Goal: Task Accomplishment & Management: Manage account settings

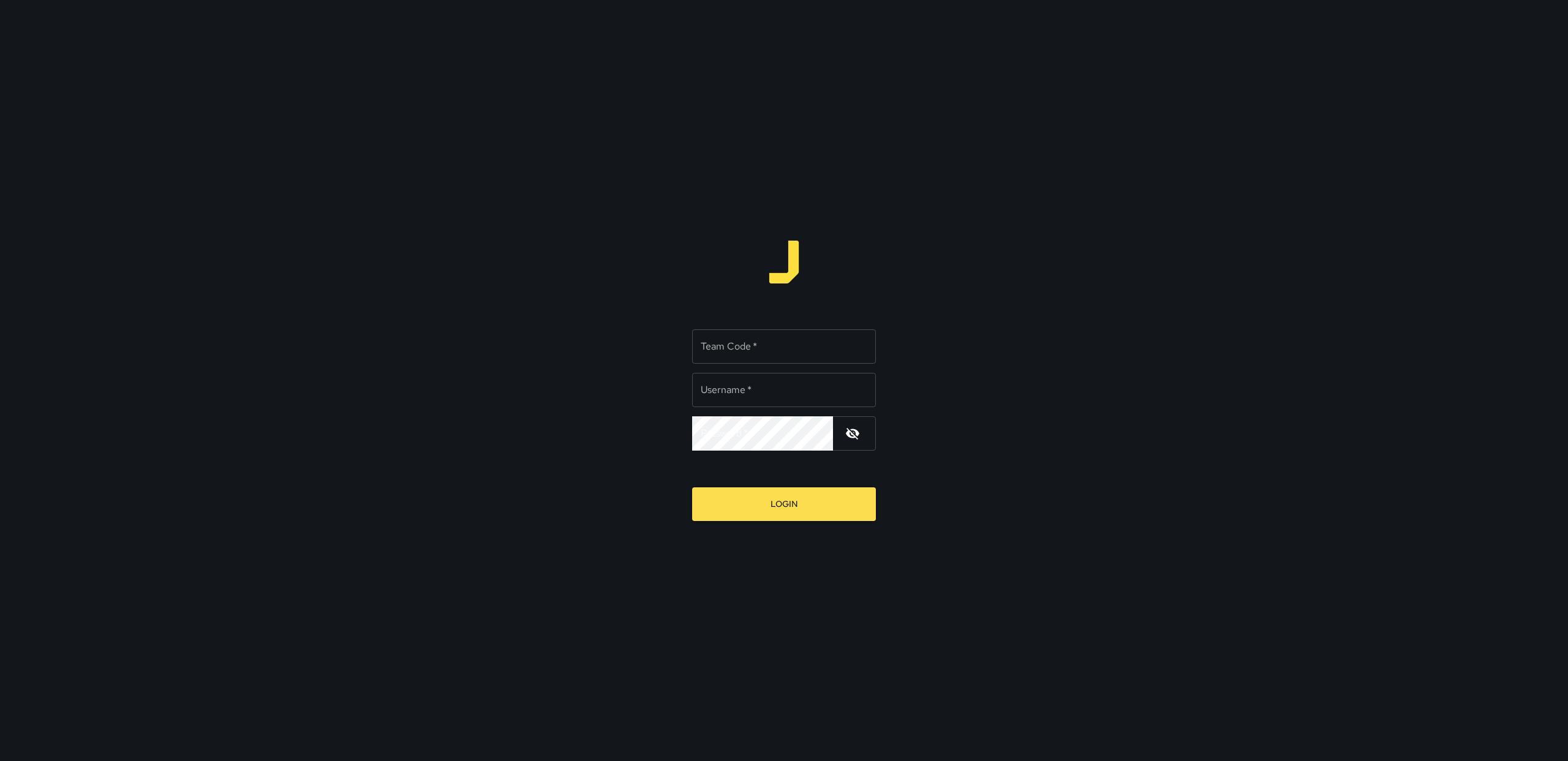
type input "******"
click at [840, 344] on input "Team Code   *" at bounding box center [784, 346] width 184 height 34
type input "******"
click at [819, 499] on button "Login" at bounding box center [784, 504] width 184 height 34
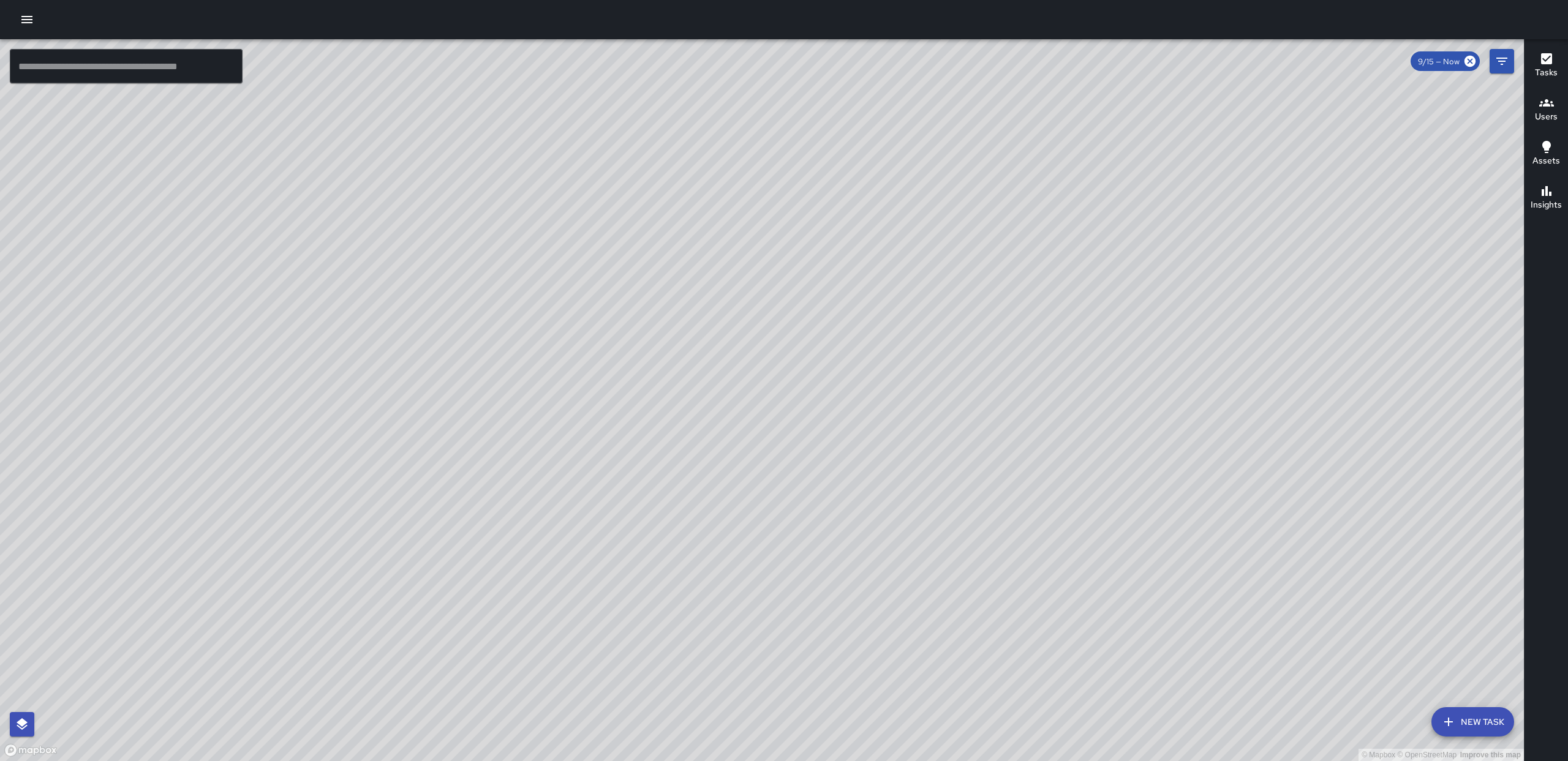
drag, startPoint x: 903, startPoint y: 334, endPoint x: 890, endPoint y: 270, distance: 65.3
click at [890, 270] on div "© Mapbox © OpenStreetMap Improve this map" at bounding box center [762, 400] width 1524 height 722
click at [1493, 72] on button "Filters" at bounding box center [1502, 60] width 24 height 24
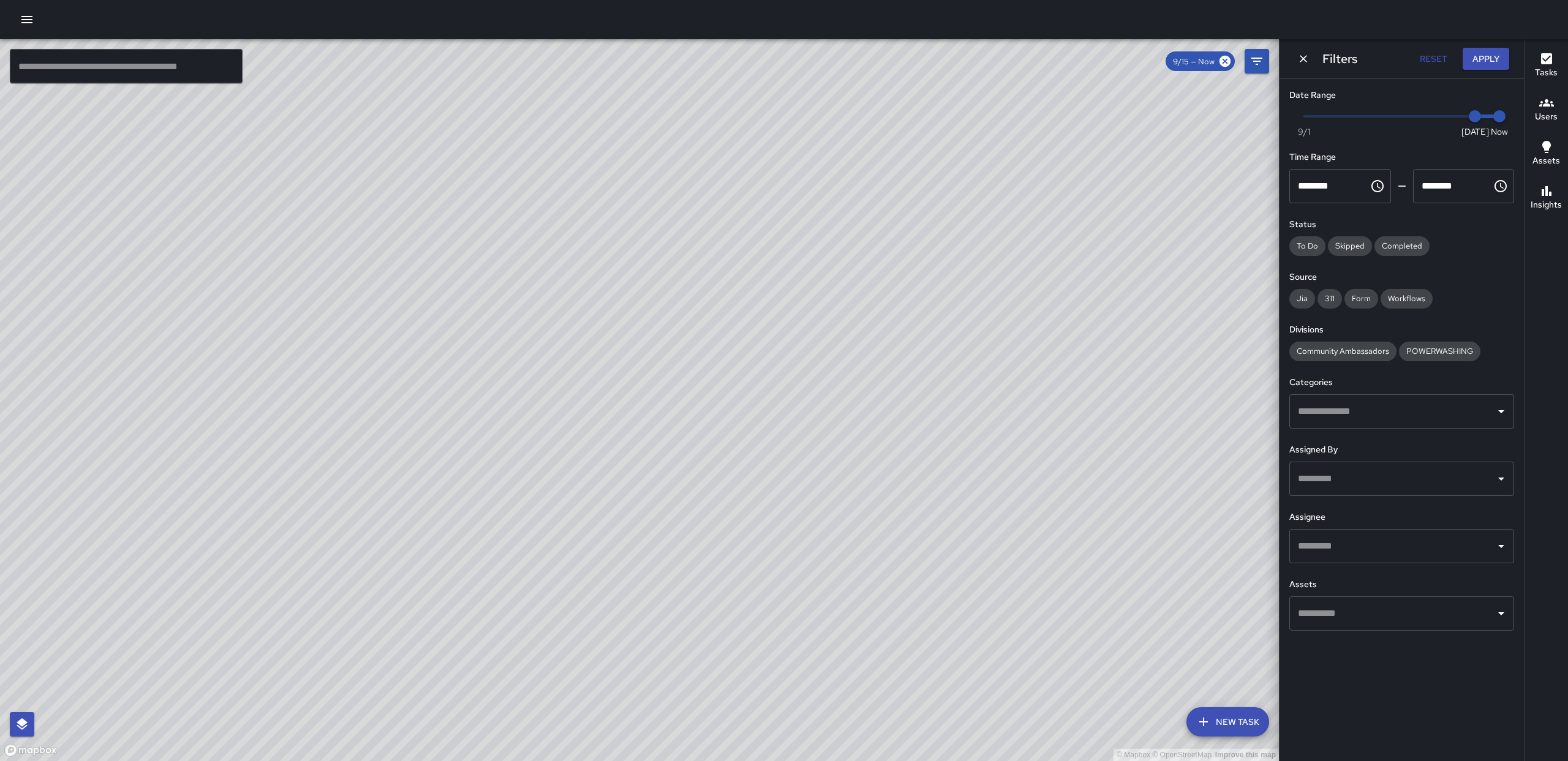
click at [1500, 534] on div "​" at bounding box center [1401, 546] width 225 height 34
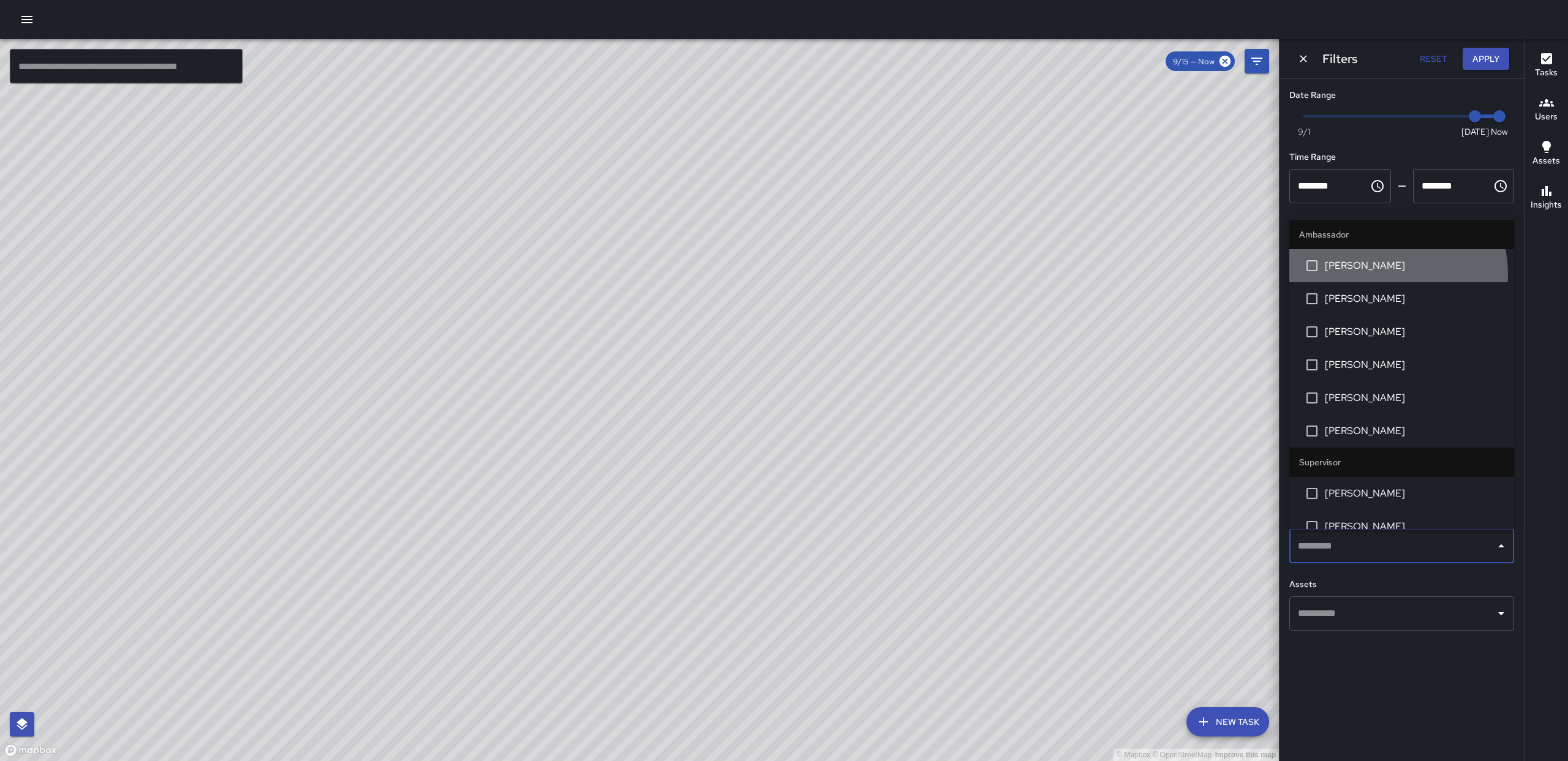
click at [1381, 275] on li "[PERSON_NAME]" at bounding box center [1401, 266] width 225 height 33
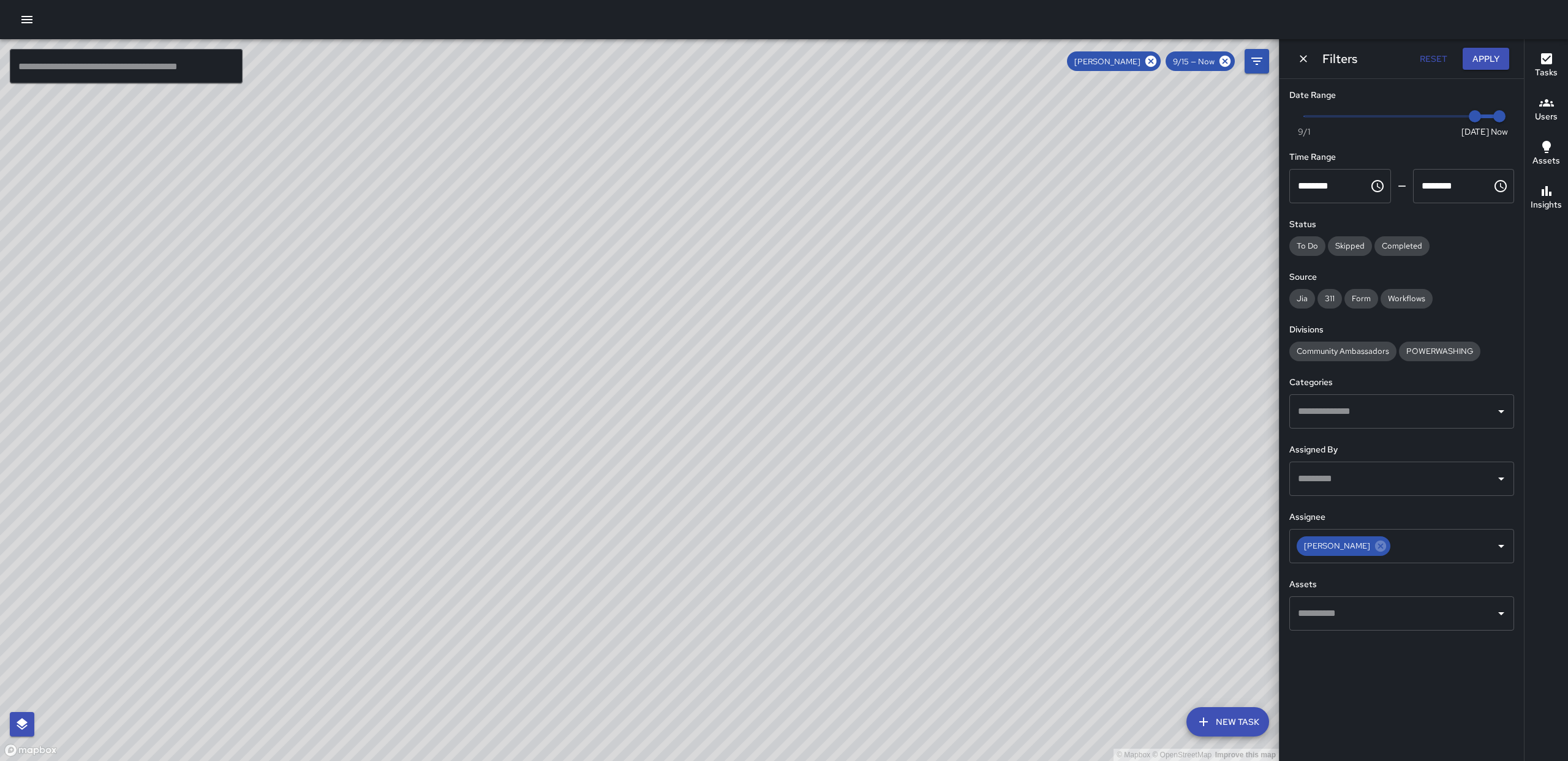
drag, startPoint x: 775, startPoint y: 540, endPoint x: 753, endPoint y: 476, distance: 67.7
click at [753, 476] on div "© Mapbox © OpenStreetMap Improve this map" at bounding box center [639, 400] width 1280 height 722
drag, startPoint x: 832, startPoint y: 576, endPoint x: 778, endPoint y: 403, distance: 181.2
click at [778, 397] on div "© Mapbox © OpenStreetMap Improve this map" at bounding box center [639, 400] width 1280 height 722
drag, startPoint x: 852, startPoint y: 692, endPoint x: 760, endPoint y: 340, distance: 363.8
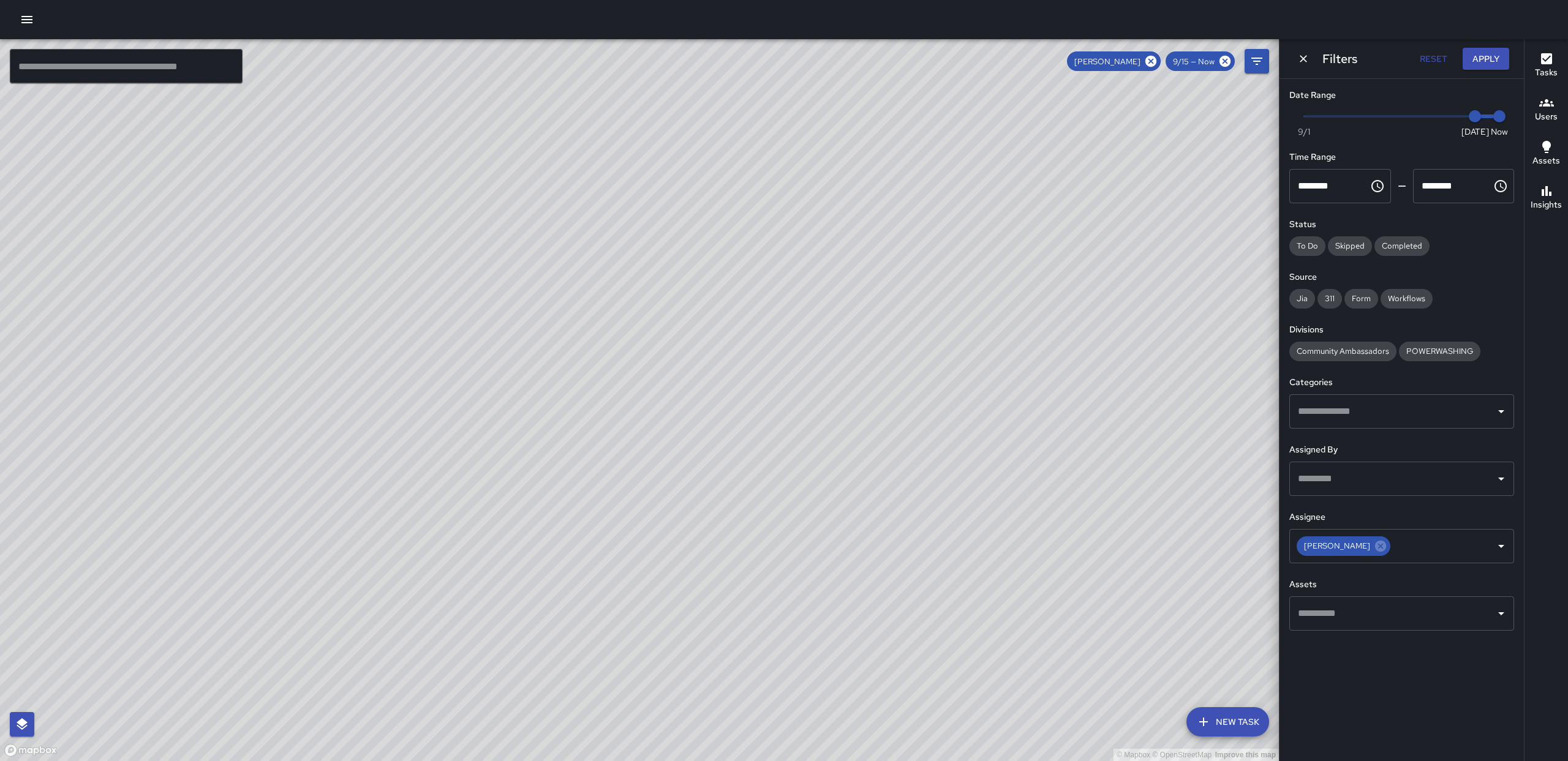
click at [760, 340] on div "© Mapbox © OpenStreetMap Improve this map" at bounding box center [639, 400] width 1280 height 722
drag, startPoint x: 814, startPoint y: 639, endPoint x: 822, endPoint y: 352, distance: 287.1
click at [822, 352] on div "© Mapbox © OpenStreetMap Improve this map" at bounding box center [639, 400] width 1280 height 722
drag, startPoint x: 775, startPoint y: 386, endPoint x: 855, endPoint y: 783, distance: 405.0
click at [855, 761] on html "© Mapbox © OpenStreetMap Improve this map ​ New Task [PERSON_NAME] 9/15 — Now M…" at bounding box center [784, 380] width 1568 height 761
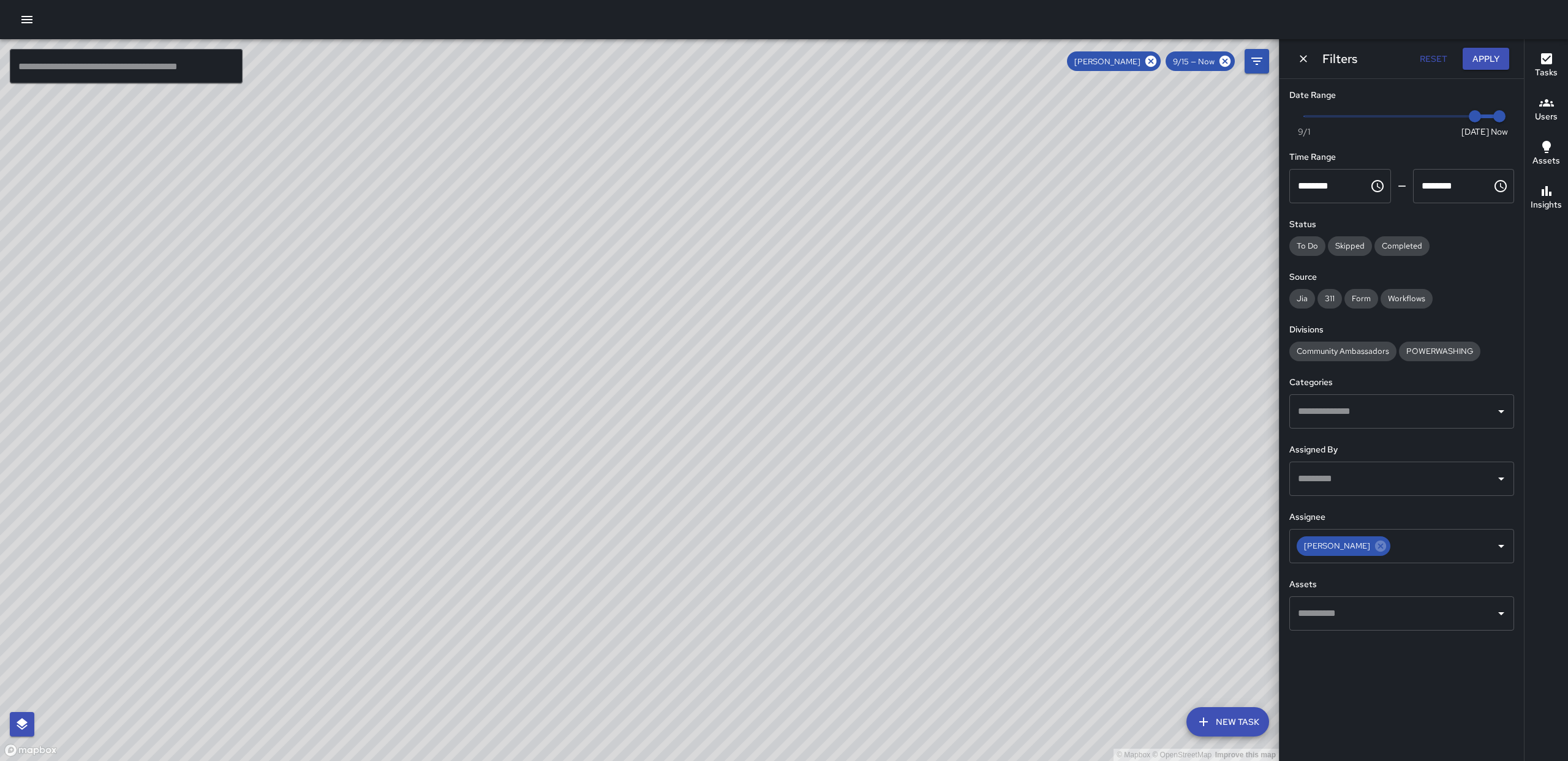
drag, startPoint x: 789, startPoint y: 546, endPoint x: 832, endPoint y: 813, distance: 270.4
click at [832, 761] on html "© Mapbox © OpenStreetMap Improve this map ​ New Task [PERSON_NAME] 9/15 — Now M…" at bounding box center [784, 380] width 1568 height 761
drag, startPoint x: 789, startPoint y: 522, endPoint x: 766, endPoint y: 682, distance: 161.6
click at [802, 759] on div "© Mapbox © OpenStreetMap Improve this map" at bounding box center [639, 400] width 1280 height 722
drag, startPoint x: 829, startPoint y: 578, endPoint x: 832, endPoint y: 635, distance: 57.1
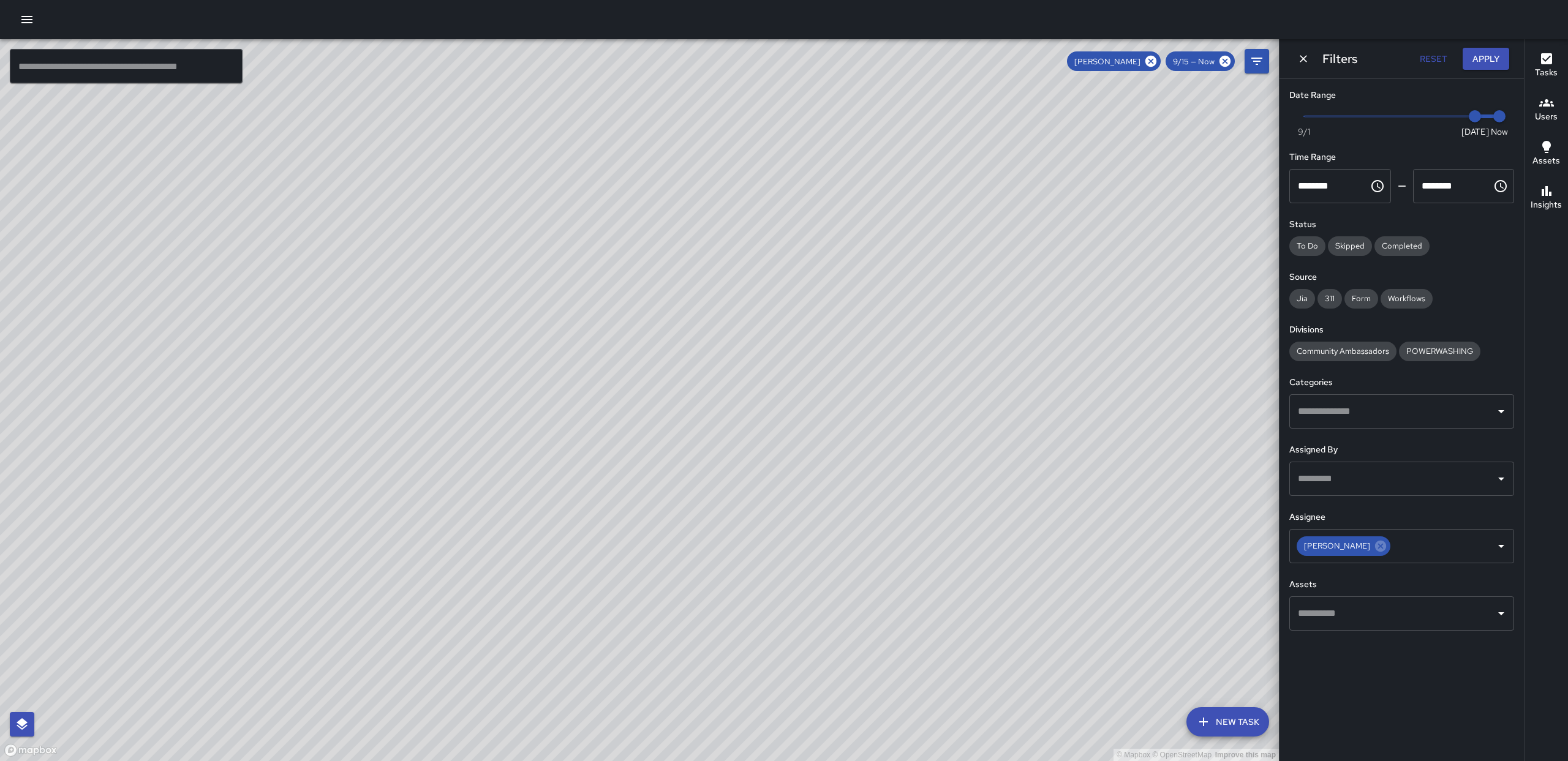
click at [825, 551] on div "© Mapbox © OpenStreetMap Improve this map" at bounding box center [639, 400] width 1280 height 722
drag, startPoint x: 854, startPoint y: 657, endPoint x: 928, endPoint y: 813, distance: 172.7
click at [928, 761] on html "© Mapbox © OpenStreetMap Improve this map ​ New Task [PERSON_NAME] 9/15 — Now M…" at bounding box center [784, 380] width 1568 height 761
drag, startPoint x: 839, startPoint y: 611, endPoint x: 848, endPoint y: 759, distance: 148.3
click at [848, 759] on div "© Mapbox © OpenStreetMap Improve this map" at bounding box center [639, 400] width 1280 height 722
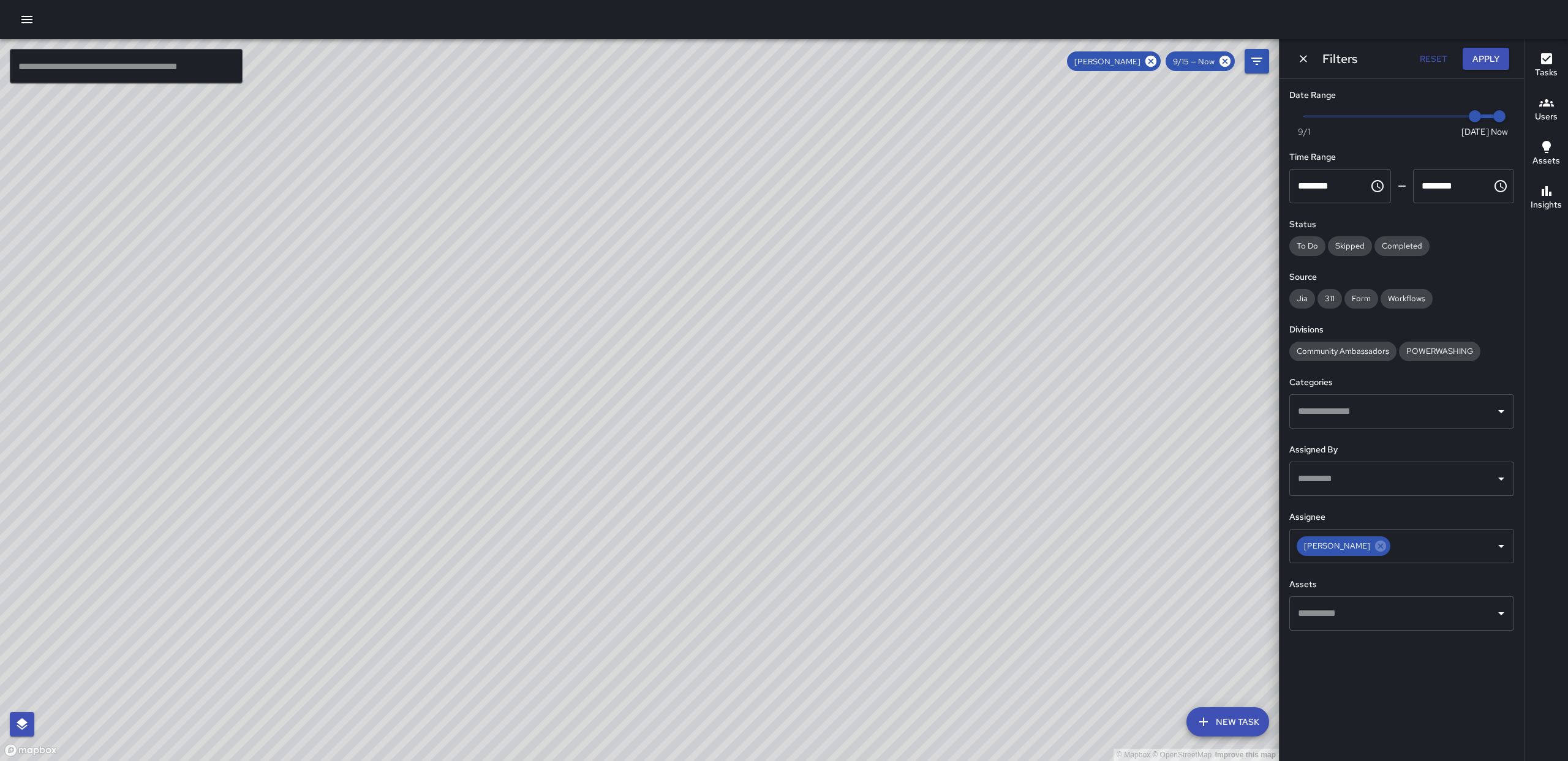
drag, startPoint x: 787, startPoint y: 359, endPoint x: 738, endPoint y: 587, distance: 233.2
click at [738, 587] on div "© Mapbox © OpenStreetMap Improve this map" at bounding box center [639, 400] width 1280 height 722
drag, startPoint x: 731, startPoint y: 390, endPoint x: 670, endPoint y: 140, distance: 257.3
click at [669, 169] on div "© Mapbox © OpenStreetMap Improve this map" at bounding box center [639, 400] width 1280 height 722
drag, startPoint x: 809, startPoint y: 477, endPoint x: 682, endPoint y: 109, distance: 389.3
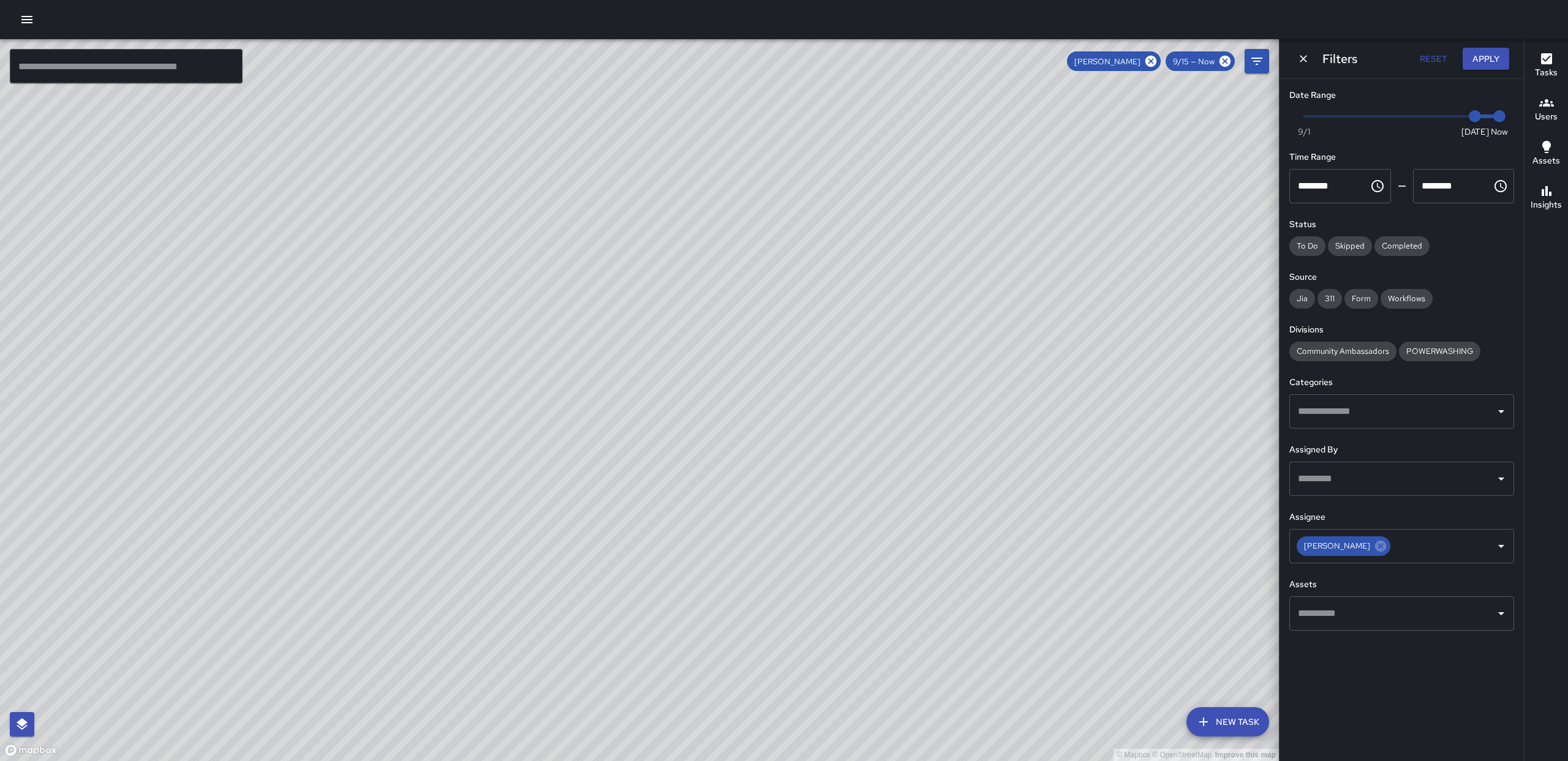
click at [697, 158] on div "© Mapbox © OpenStreetMap Improve this map" at bounding box center [639, 400] width 1280 height 722
drag, startPoint x: 797, startPoint y: 577, endPoint x: 871, endPoint y: 276, distance: 310.0
click at [866, 283] on div "© Mapbox © OpenStreetMap Improve this map" at bounding box center [639, 400] width 1280 height 722
drag, startPoint x: 845, startPoint y: 558, endPoint x: 968, endPoint y: 652, distance: 154.8
click at [968, 652] on div "© Mapbox © OpenStreetMap Improve this map" at bounding box center [639, 400] width 1280 height 722
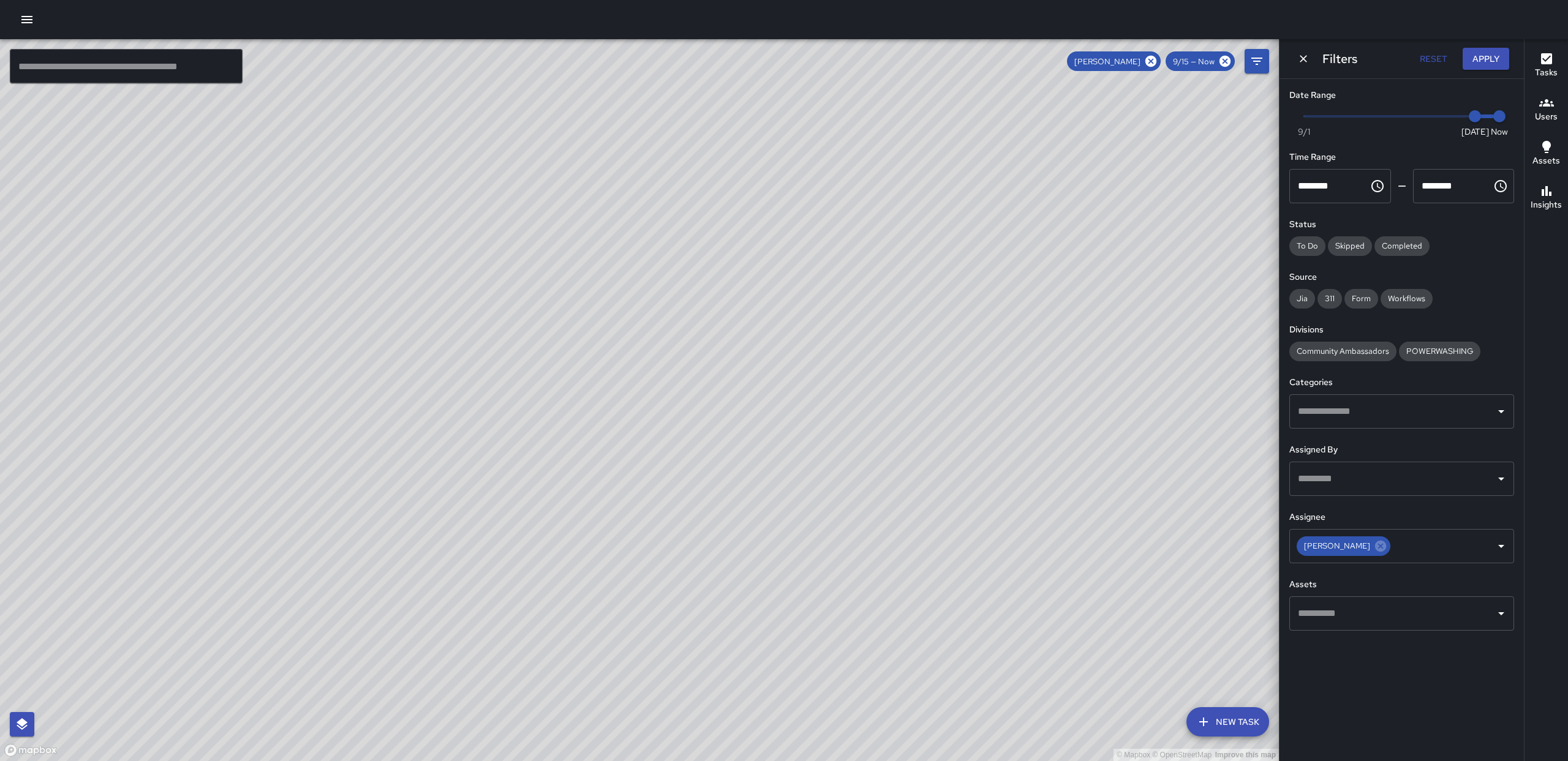
drag, startPoint x: 917, startPoint y: 523, endPoint x: 832, endPoint y: -68, distance: 597.1
click at [832, 0] on html "© Mapbox © OpenStreetMap Improve this map ​ New Task [PERSON_NAME] 9/15 — Now M…" at bounding box center [784, 380] width 1568 height 761
drag, startPoint x: 882, startPoint y: 292, endPoint x: 881, endPoint y: 438, distance: 146.0
click at [881, 438] on div "© Mapbox © OpenStreetMap Improve this map" at bounding box center [639, 400] width 1280 height 722
drag, startPoint x: 844, startPoint y: 303, endPoint x: 865, endPoint y: 387, distance: 86.6
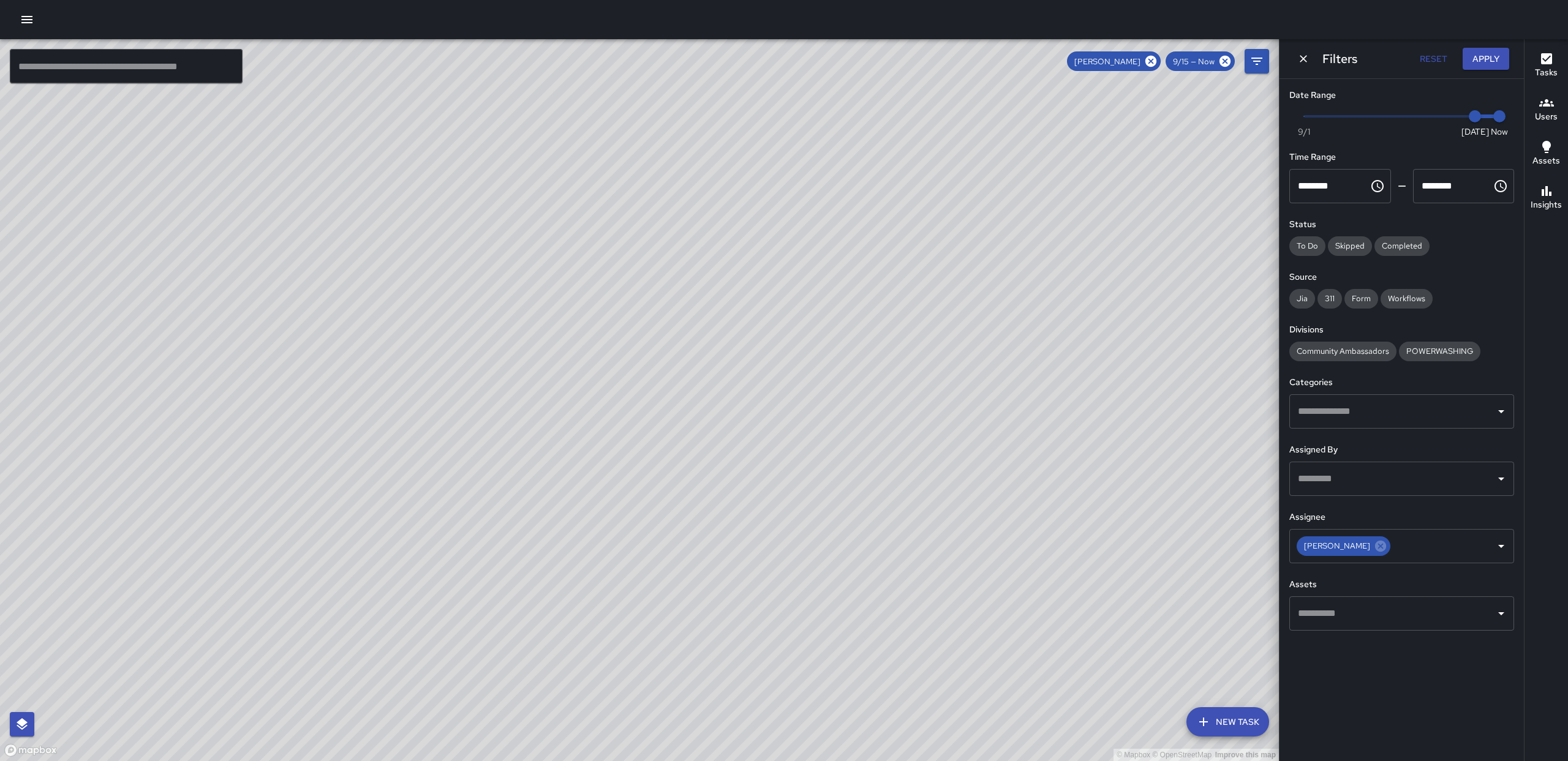
click at [860, 435] on div "© Mapbox © OpenStreetMap Improve this map" at bounding box center [639, 400] width 1280 height 722
drag, startPoint x: 834, startPoint y: 489, endPoint x: 784, endPoint y: 228, distance: 265.7
click at [781, 217] on div "© Mapbox © OpenStreetMap Improve this map" at bounding box center [639, 400] width 1280 height 722
drag, startPoint x: 873, startPoint y: 421, endPoint x: 913, endPoint y: 240, distance: 185.4
click at [905, 265] on div "© Mapbox © OpenStreetMap Improve this map" at bounding box center [639, 400] width 1280 height 722
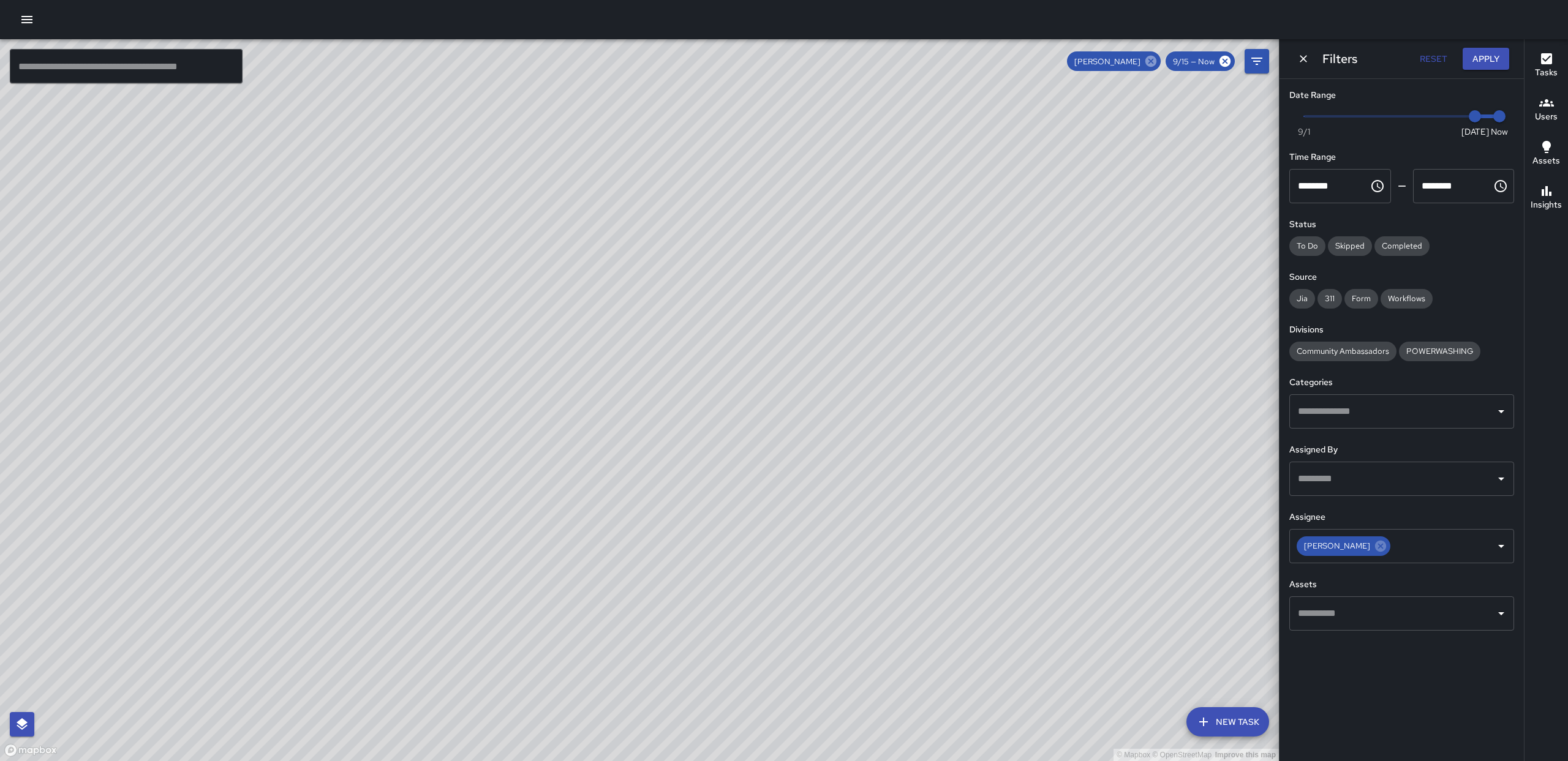
click at [1152, 65] on icon at bounding box center [1150, 60] width 11 height 11
click at [34, 25] on icon "button" at bounding box center [26, 19] width 15 height 15
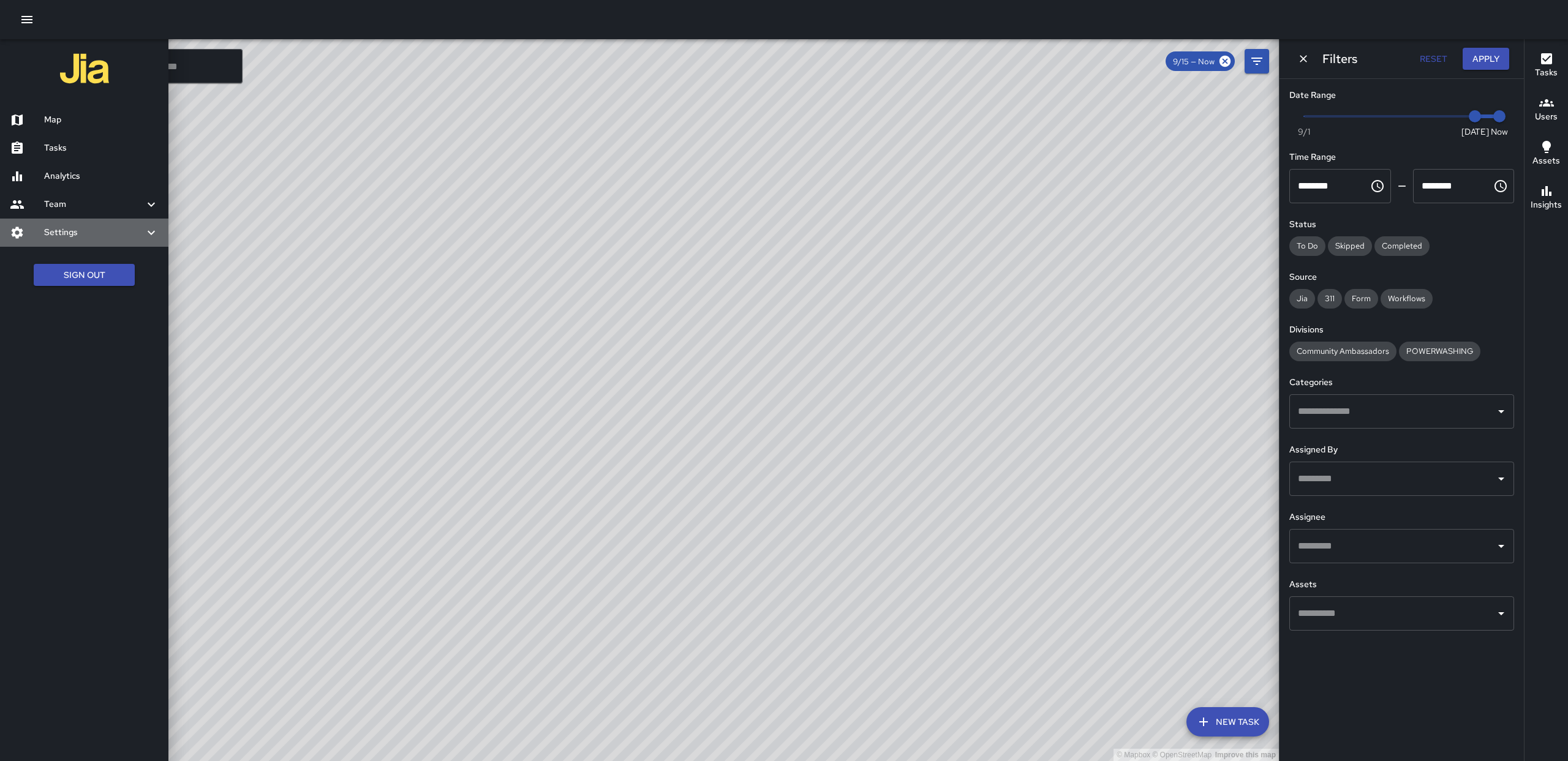
click at [96, 240] on div "Settings" at bounding box center [84, 232] width 169 height 28
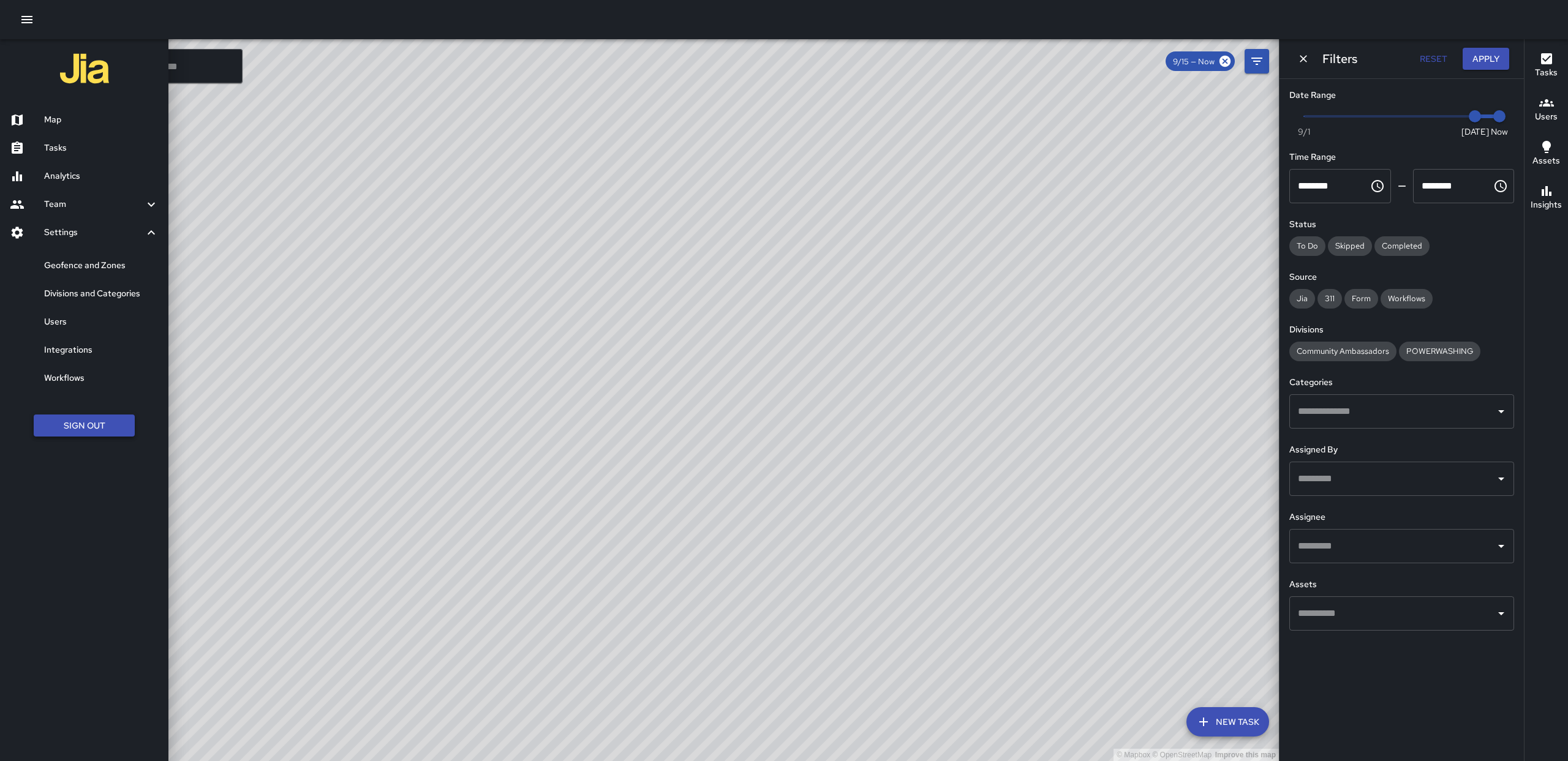
click at [120, 424] on button "Sign Out" at bounding box center [85, 426] width 101 height 22
